Goal: Use online tool/utility: Utilize a website feature to perform a specific function

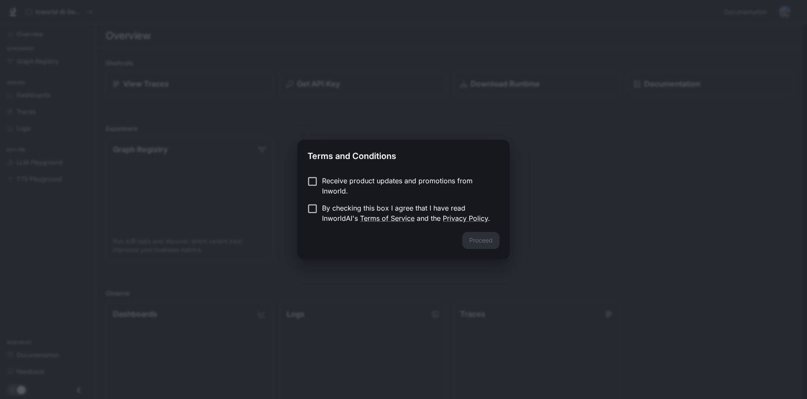
click at [331, 211] on p "By checking this box I agree that I have read InworldAI's Terms of Service and …" at bounding box center [407, 213] width 171 height 20
click at [482, 241] on button "Proceed" at bounding box center [480, 240] width 37 height 17
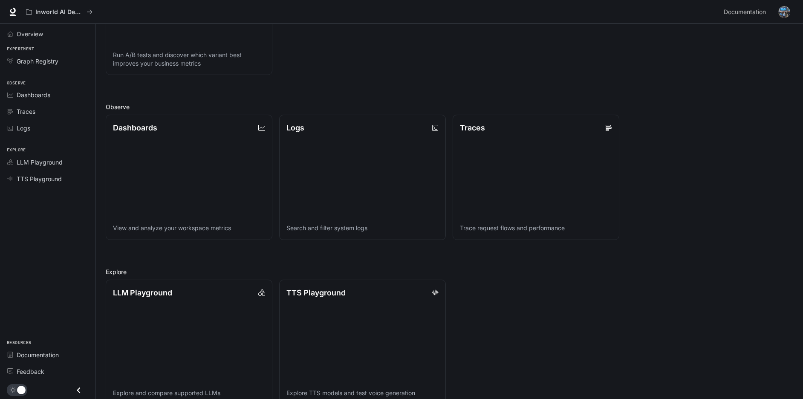
scroll to position [202, 0]
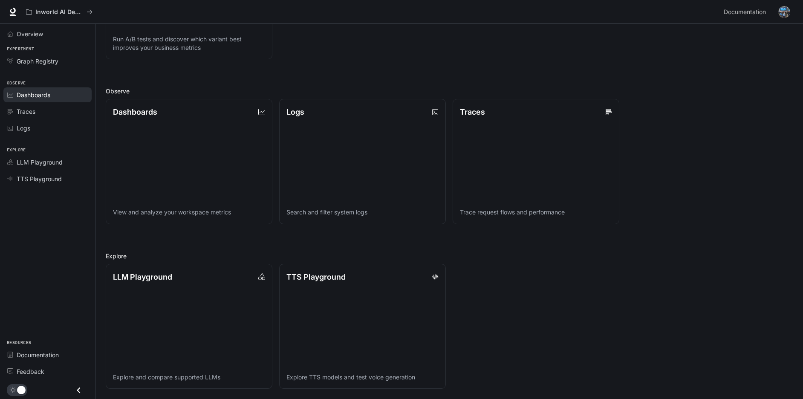
click at [48, 93] on span "Dashboards" at bounding box center [34, 94] width 34 height 9
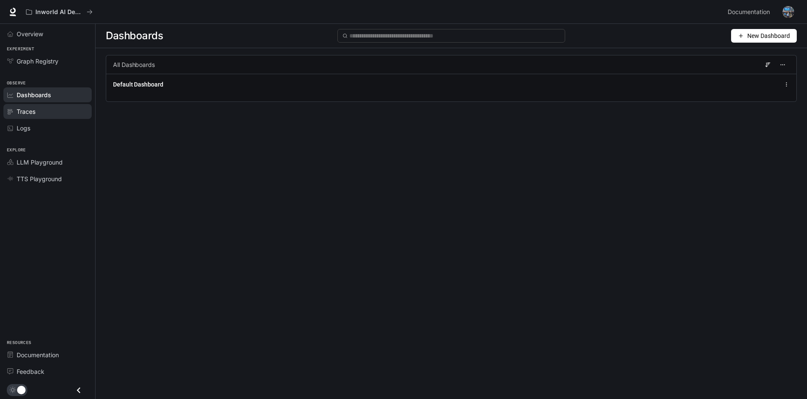
click at [45, 113] on div "Traces" at bounding box center [52, 111] width 71 height 9
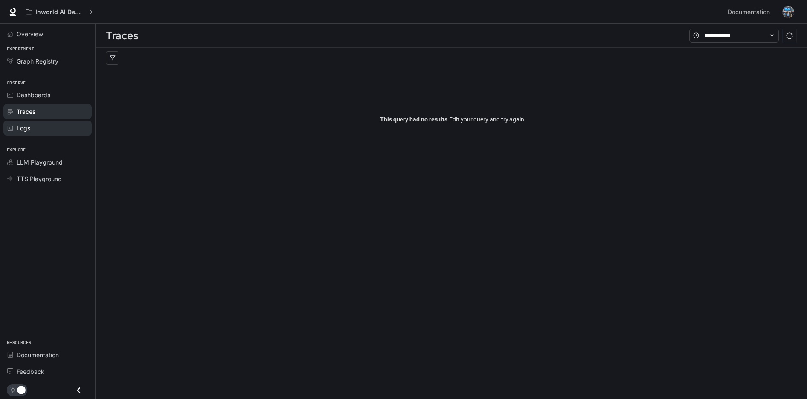
click at [45, 126] on div "Logs" at bounding box center [52, 128] width 71 height 9
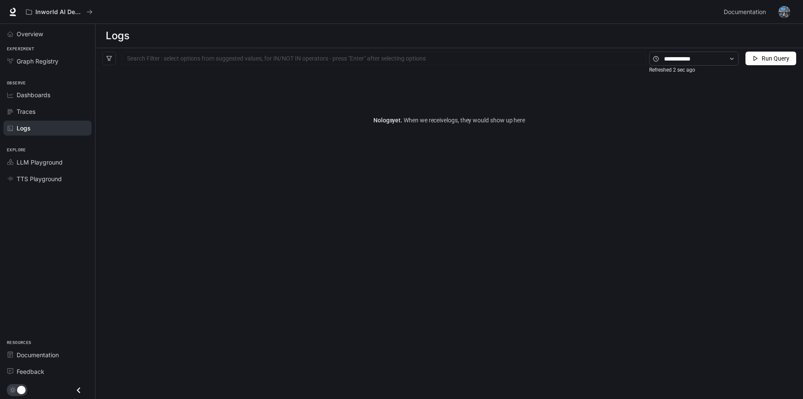
click at [264, 58] on div at bounding box center [384, 59] width 520 height 6
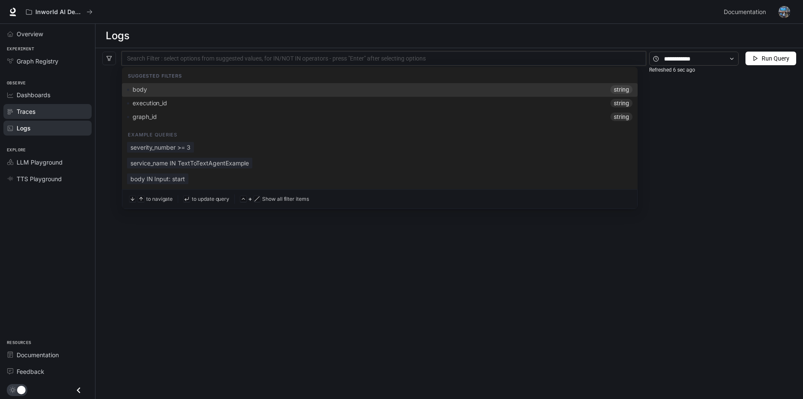
click at [38, 109] on div "Traces" at bounding box center [52, 111] width 71 height 9
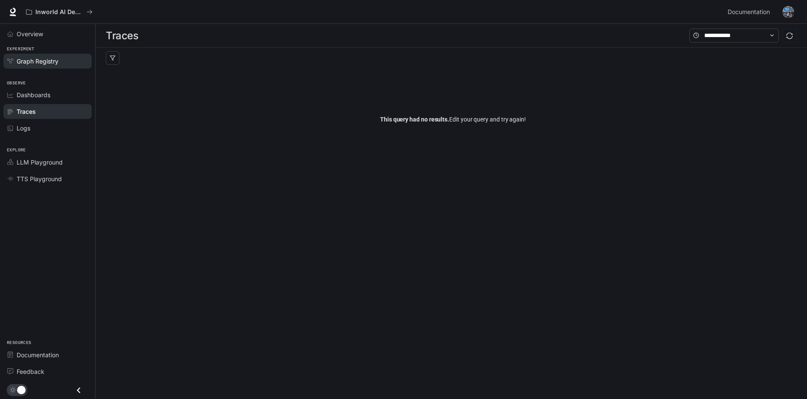
click at [60, 58] on div "Graph Registry" at bounding box center [52, 61] width 71 height 9
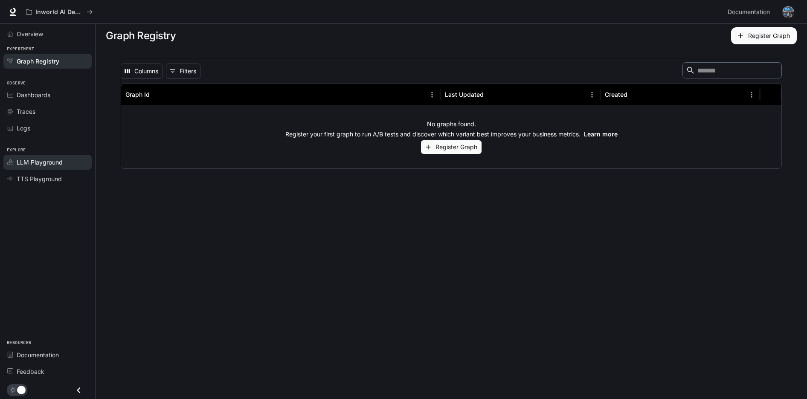
click at [43, 162] on span "LLM Playground" at bounding box center [40, 162] width 46 height 9
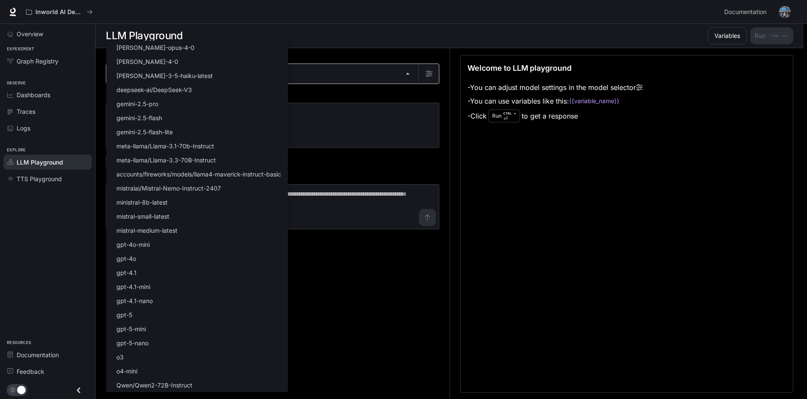
click at [303, 73] on body "Skip to main content Inworld AI Demos Documentation Documentation Portal Overvi…" at bounding box center [403, 200] width 807 height 400
click at [327, 67] on div at bounding box center [403, 199] width 807 height 399
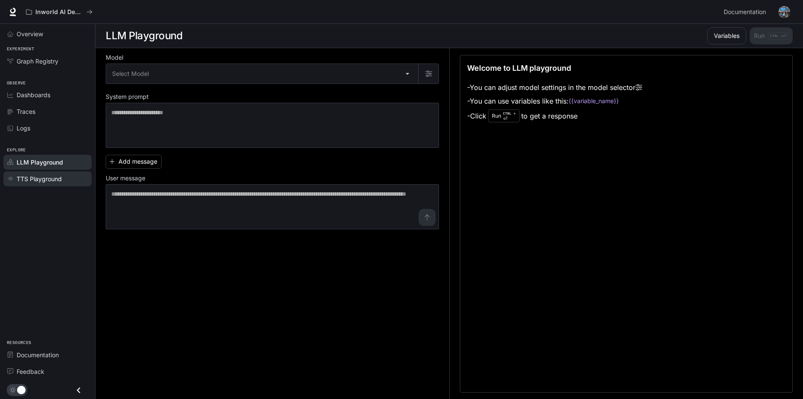
click at [49, 181] on span "TTS Playground" at bounding box center [39, 178] width 45 height 9
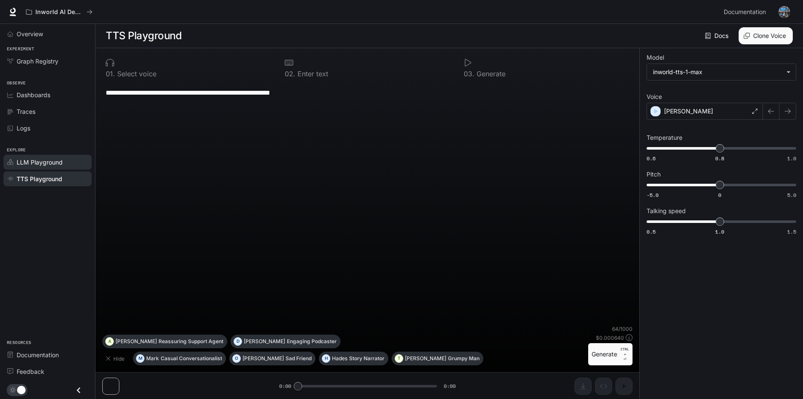
click at [53, 156] on link "LLM Playground" at bounding box center [47, 162] width 88 height 15
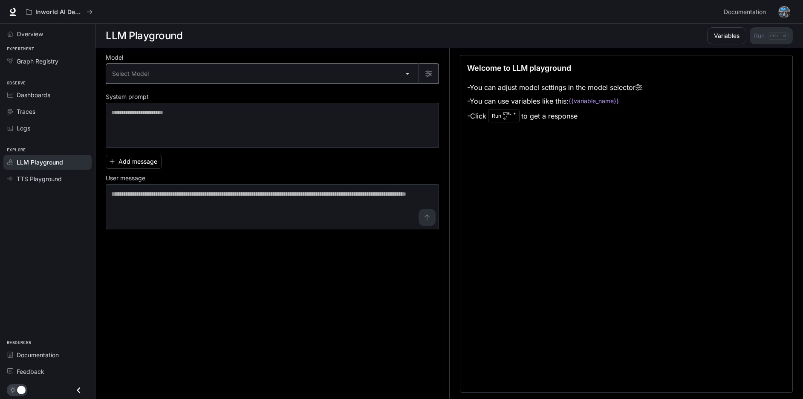
click at [220, 81] on body "Skip to main content Inworld AI Demos Documentation Documentation Portal Overvi…" at bounding box center [401, 200] width 803 height 400
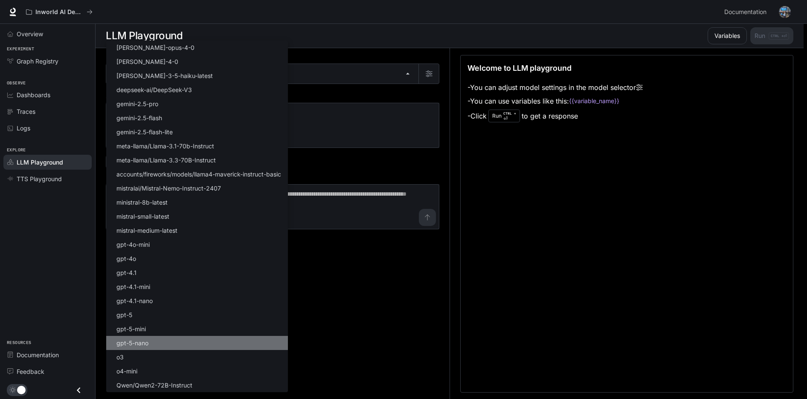
click at [214, 336] on li "gpt-5-nano" at bounding box center [197, 343] width 182 height 14
type input "**********"
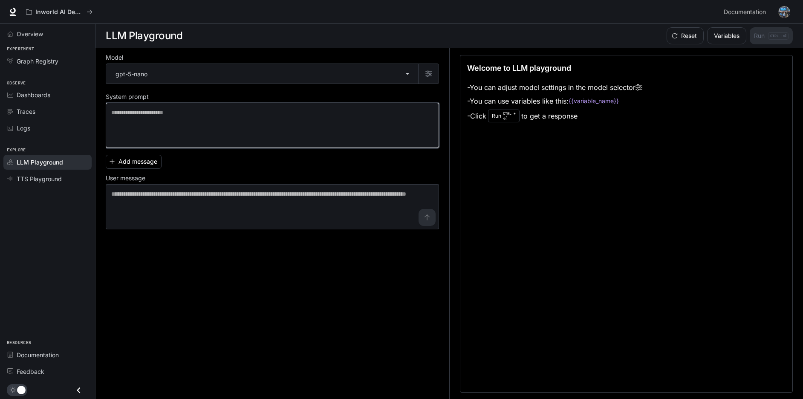
click at [200, 117] on textarea at bounding box center [272, 125] width 322 height 34
type textarea "**********"
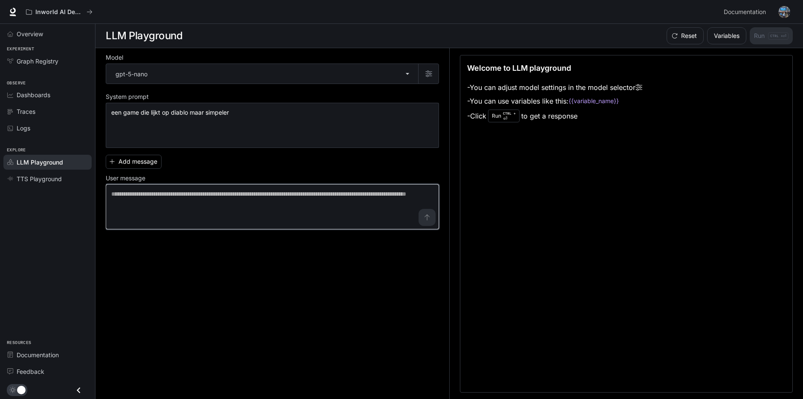
click at [206, 205] on textarea at bounding box center [272, 207] width 322 height 34
click at [431, 214] on textarea at bounding box center [272, 207] width 322 height 34
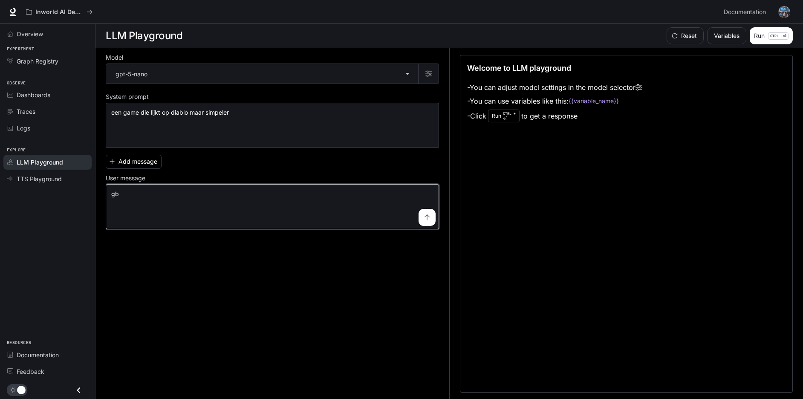
type textarea "**"
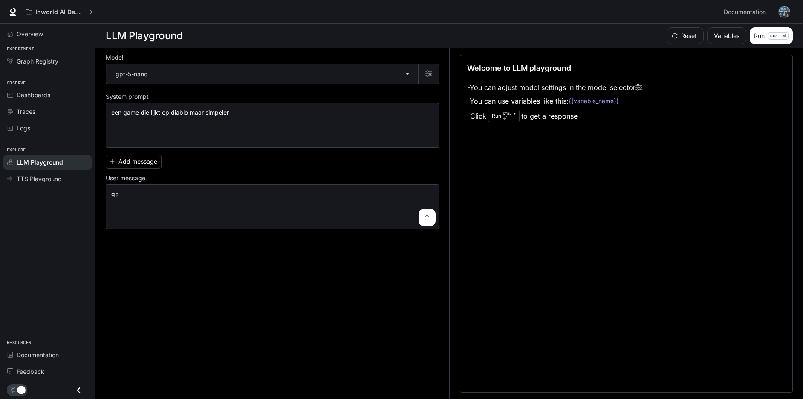
click at [419, 215] on button "submit" at bounding box center [427, 217] width 17 height 17
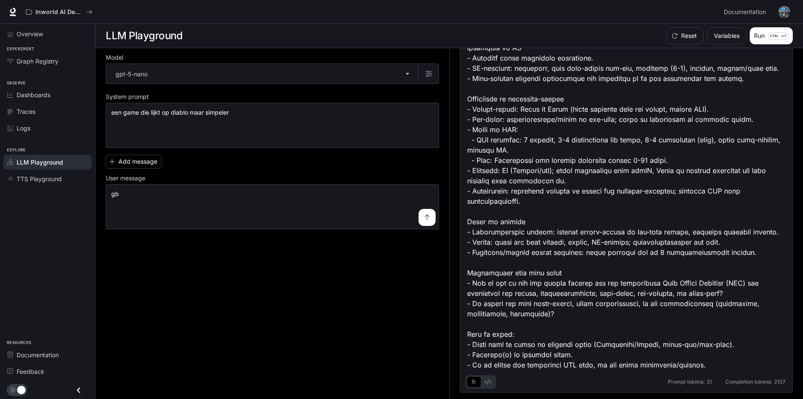
scroll to position [0, 0]
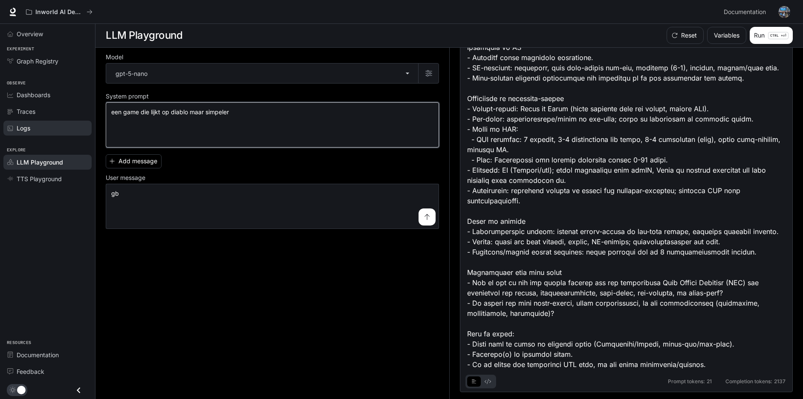
drag, startPoint x: 270, startPoint y: 113, endPoint x: 86, endPoint y: 121, distance: 184.4
click at [93, 117] on div "**********" at bounding box center [401, 200] width 803 height 400
type textarea "*"
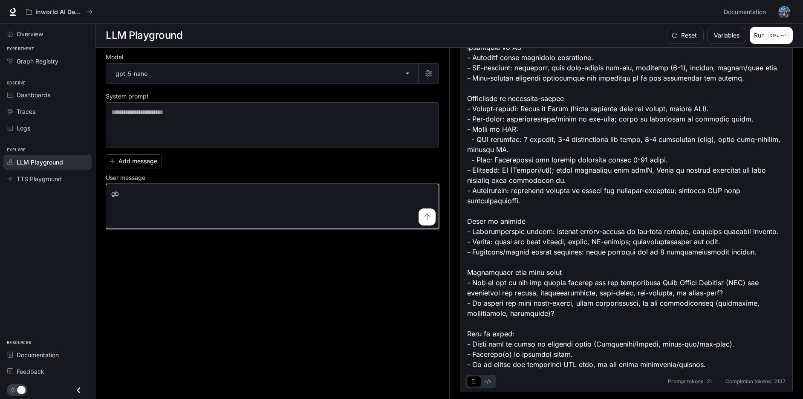
drag, startPoint x: 299, startPoint y: 211, endPoint x: 304, endPoint y: 211, distance: 5.1
click at [304, 211] on textarea "**" at bounding box center [272, 206] width 322 height 34
click at [305, 210] on textarea "**" at bounding box center [272, 206] width 322 height 34
type textarea "**********"
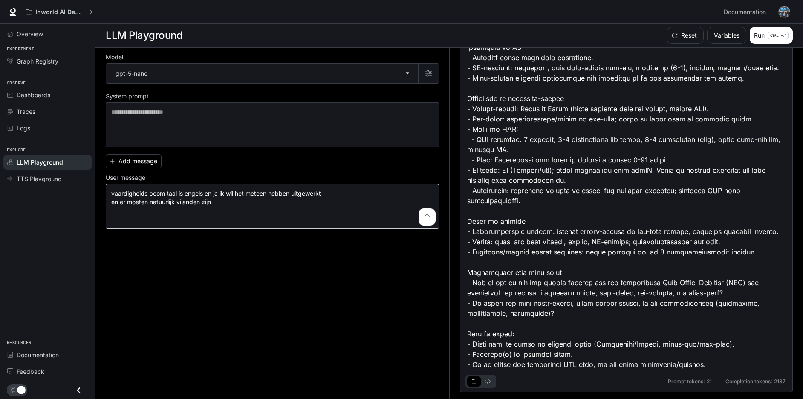
click at [422, 211] on button "submit" at bounding box center [427, 216] width 17 height 17
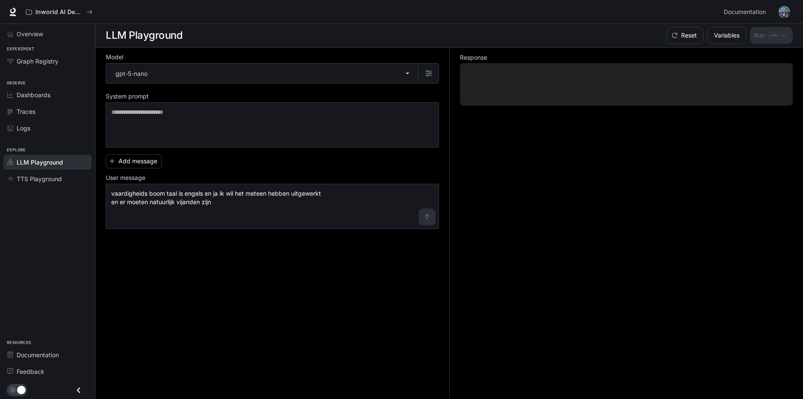
scroll to position [0, 0]
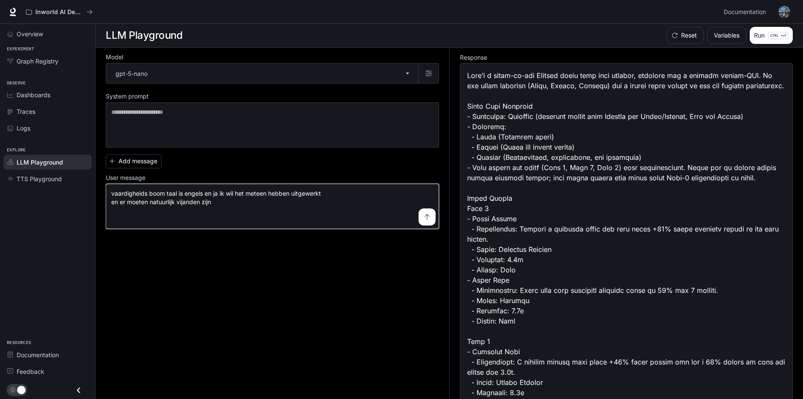
click at [351, 208] on textarea "**********" at bounding box center [272, 206] width 322 height 34
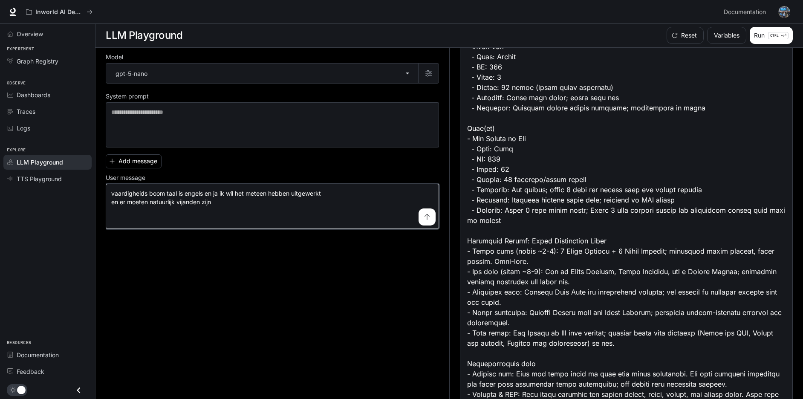
scroll to position [1983, 0]
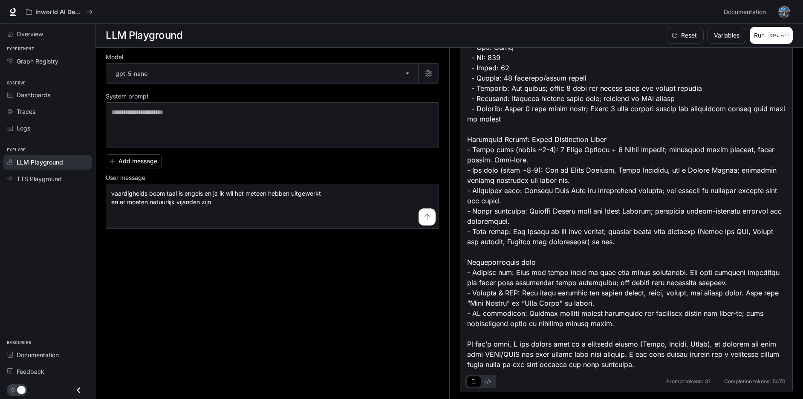
click at [489, 380] on icon "basic tabs example" at bounding box center [488, 381] width 6 height 5
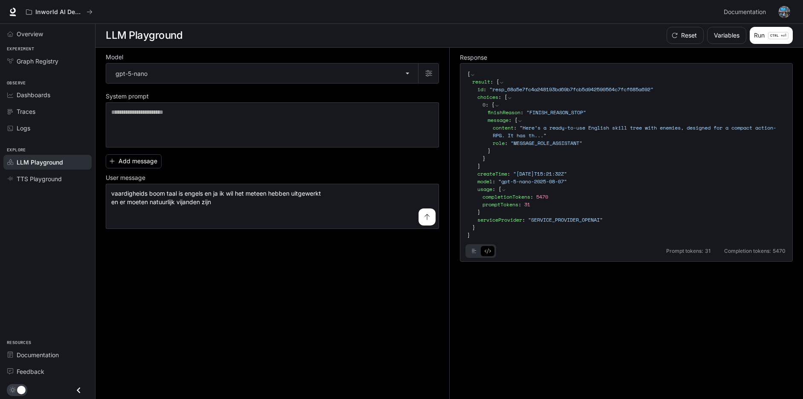
scroll to position [0, 0]
click at [552, 157] on div "0 : { finishReason : " FINISH_REASON_STOP " message : { content : " Here’s a re…" at bounding box center [634, 131] width 303 height 61
click at [550, 165] on div "choices : [ 0 : { finishReason : " FINISH_REASON_STOP " message : { content : "…" at bounding box center [632, 131] width 308 height 77
drag, startPoint x: 549, startPoint y: 183, endPoint x: 553, endPoint y: 178, distance: 6.7
click at [550, 184] on span "" gpt-5-nano-2025-08-07 "" at bounding box center [532, 181] width 69 height 7
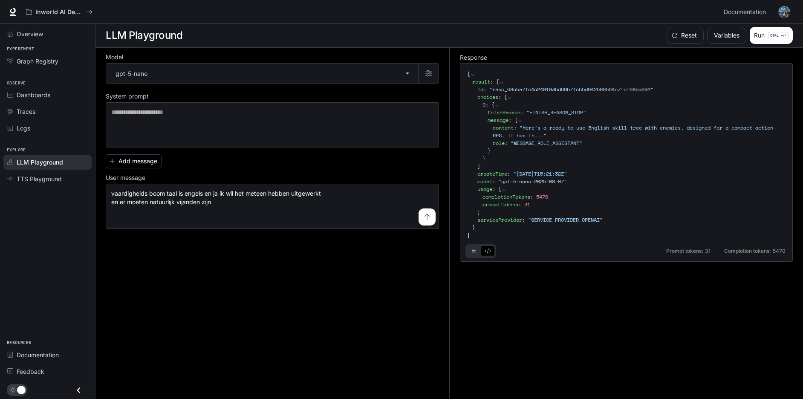
click at [556, 168] on div "choices : [ 0 : { finishReason : " FINISH_REASON_STOP " message : { content : "…" at bounding box center [632, 131] width 308 height 77
click at [556, 170] on div "choices : [ 0 : { finishReason : " FINISH_REASON_STOP " message : { content : "…" at bounding box center [632, 131] width 308 height 77
click at [555, 171] on span "" [DATE]T15:21:32Z "" at bounding box center [540, 173] width 54 height 7
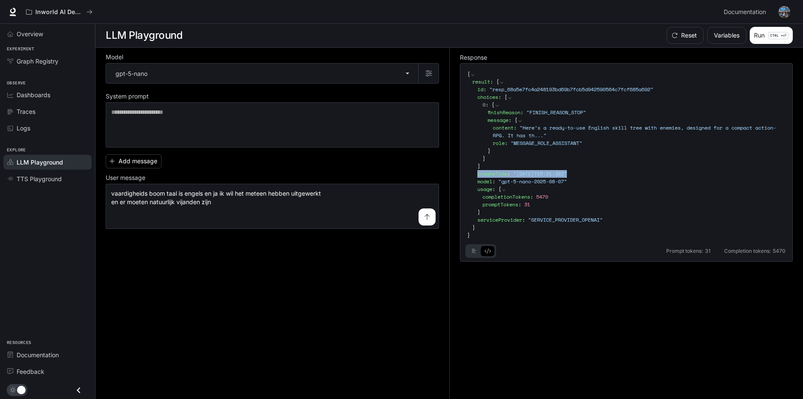
click at [555, 171] on span "" [DATE]T15:21:32Z "" at bounding box center [540, 173] width 54 height 7
click at [477, 251] on button "basic tabs example" at bounding box center [474, 251] width 14 height 14
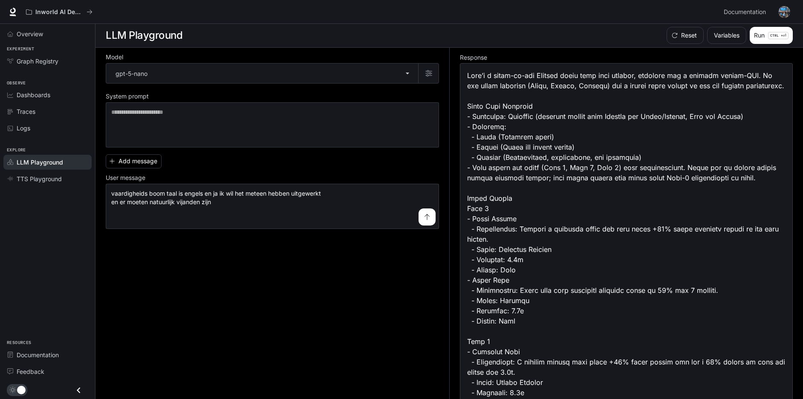
click at [777, 26] on section "LLM Playground Reset Variables Run CTRL + ⏎" at bounding box center [450, 35] width 708 height 24
click at [776, 32] on p "CTRL + ⏎" at bounding box center [778, 35] width 20 height 7
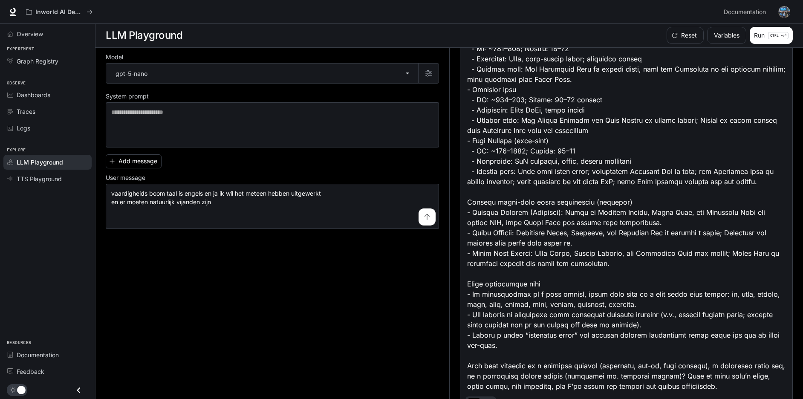
scroll to position [1696, 0]
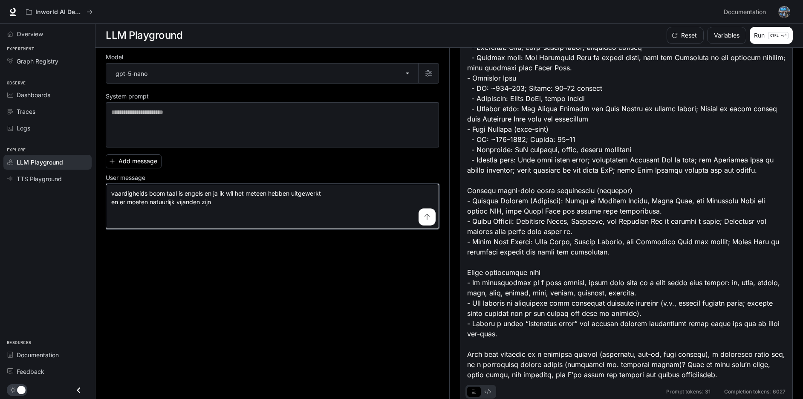
click at [305, 217] on textarea "**********" at bounding box center [272, 206] width 322 height 34
